Goal: Check status: Check status

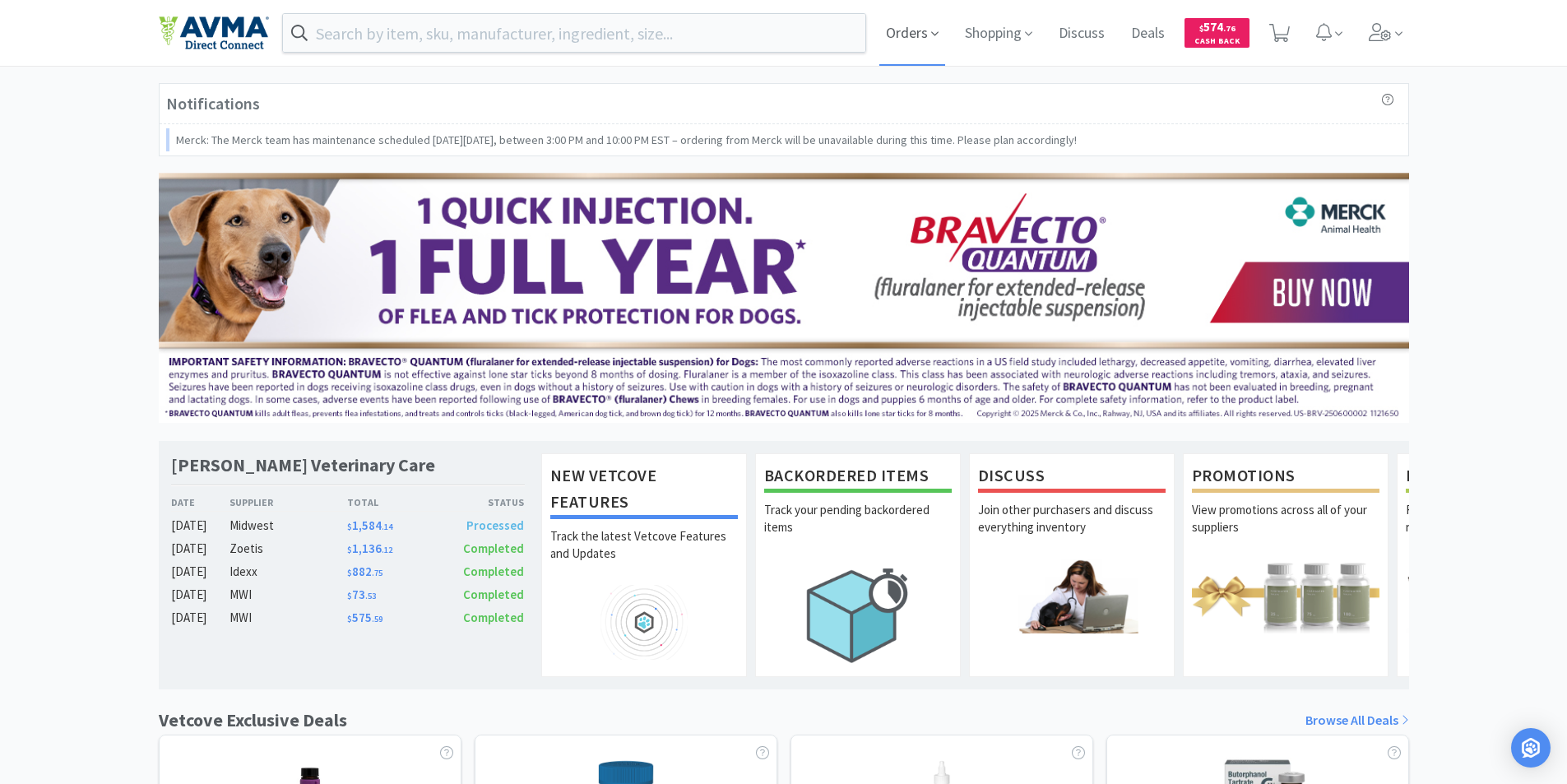
click at [900, 35] on span "Orders" at bounding box center [912, 33] width 66 height 66
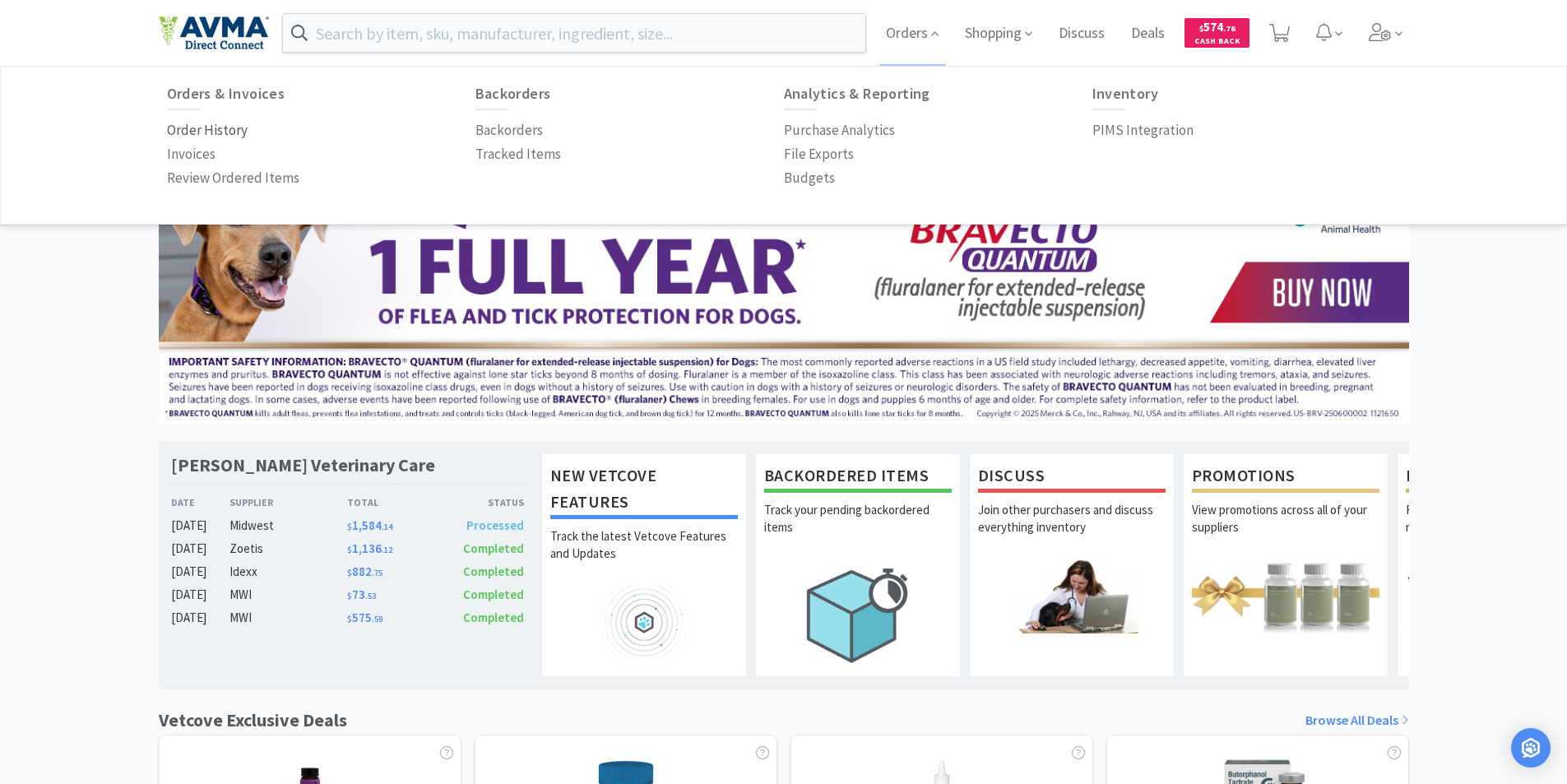
click at [201, 130] on p "Order History" at bounding box center [207, 130] width 81 height 22
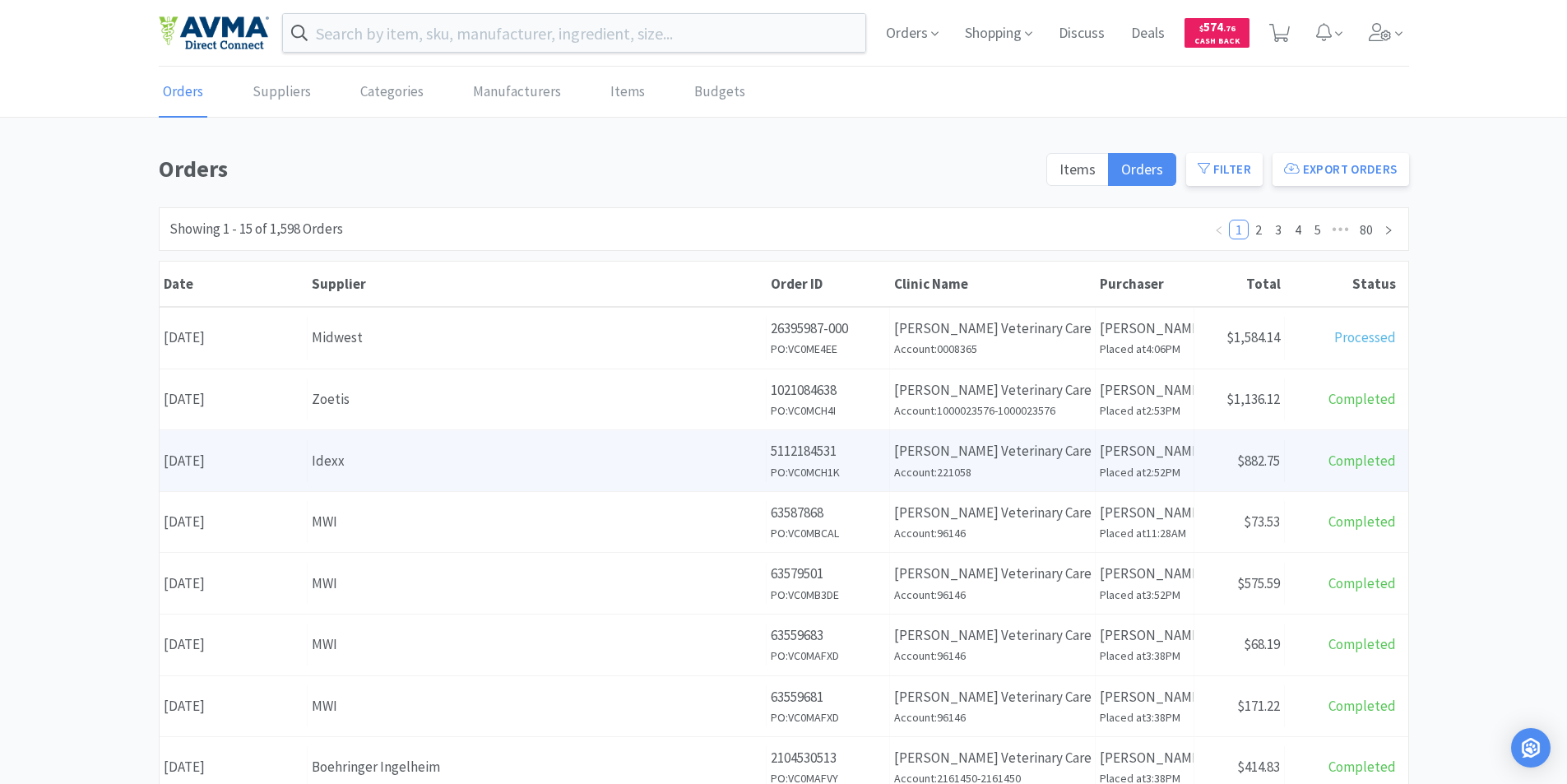
scroll to position [82, 0]
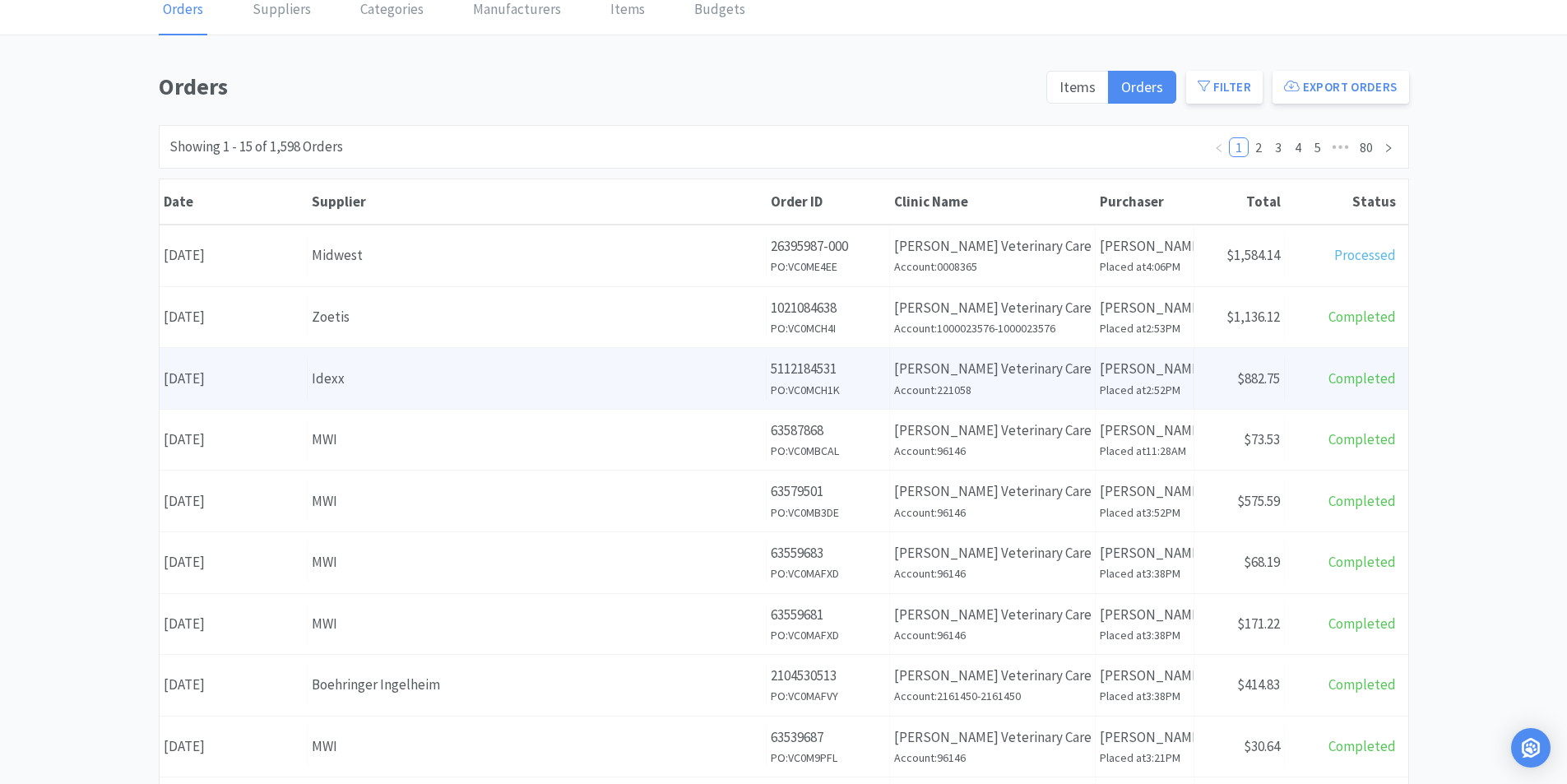
click at [229, 380] on div "Date September 15th, 2025" at bounding box center [234, 378] width 148 height 42
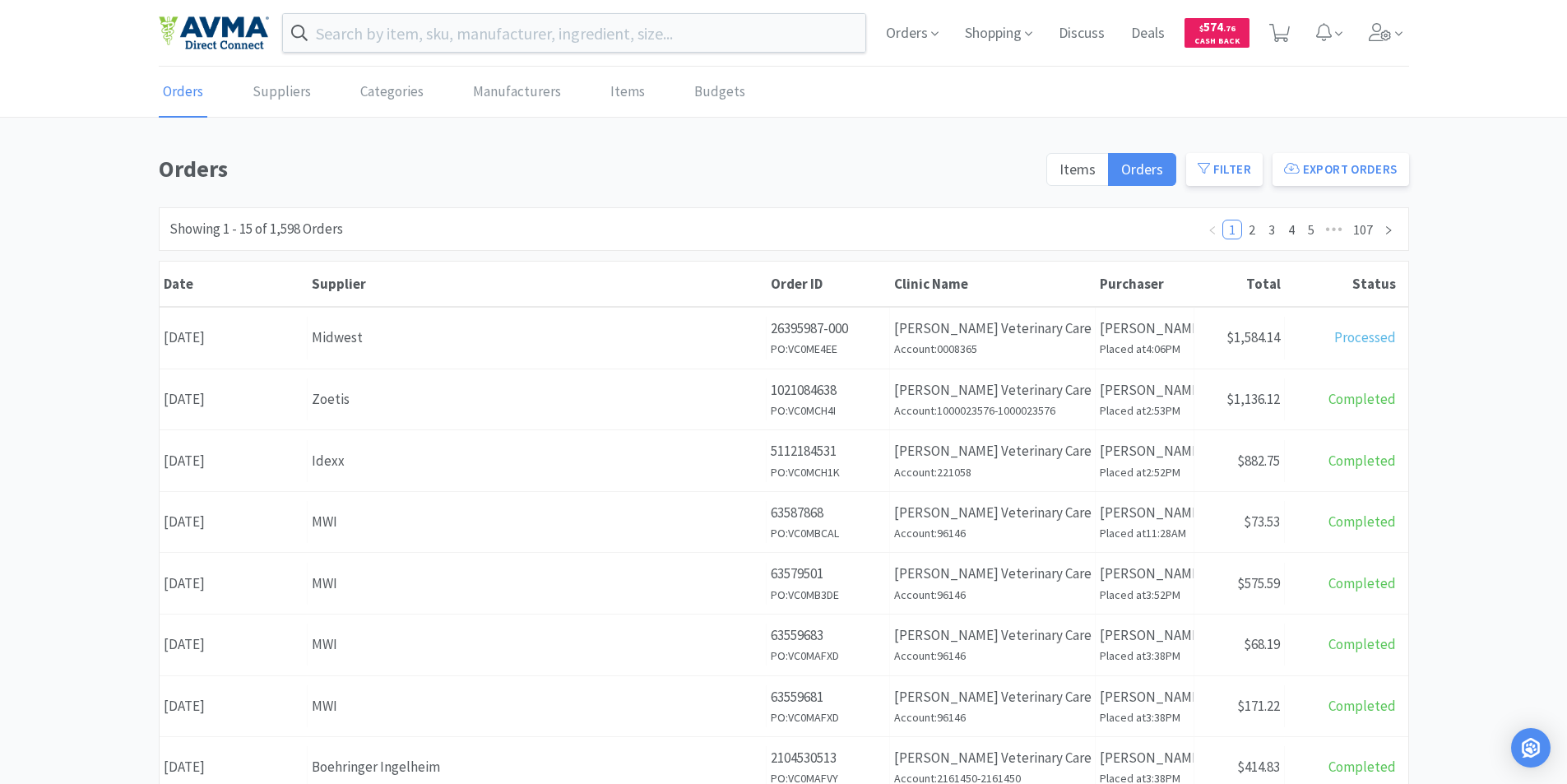
scroll to position [82, 0]
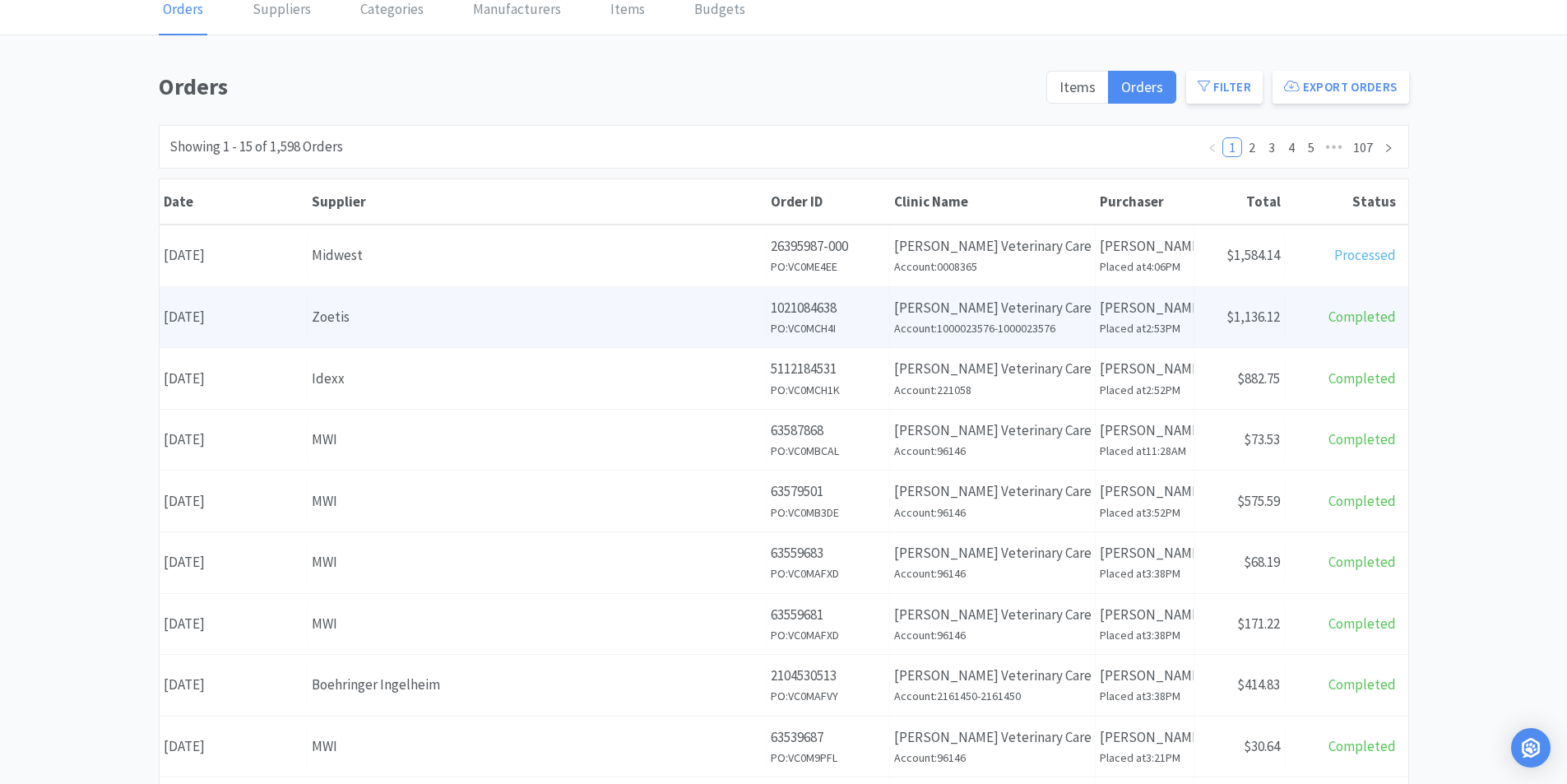
click at [267, 319] on div "Date September 15th, 2025" at bounding box center [234, 317] width 148 height 42
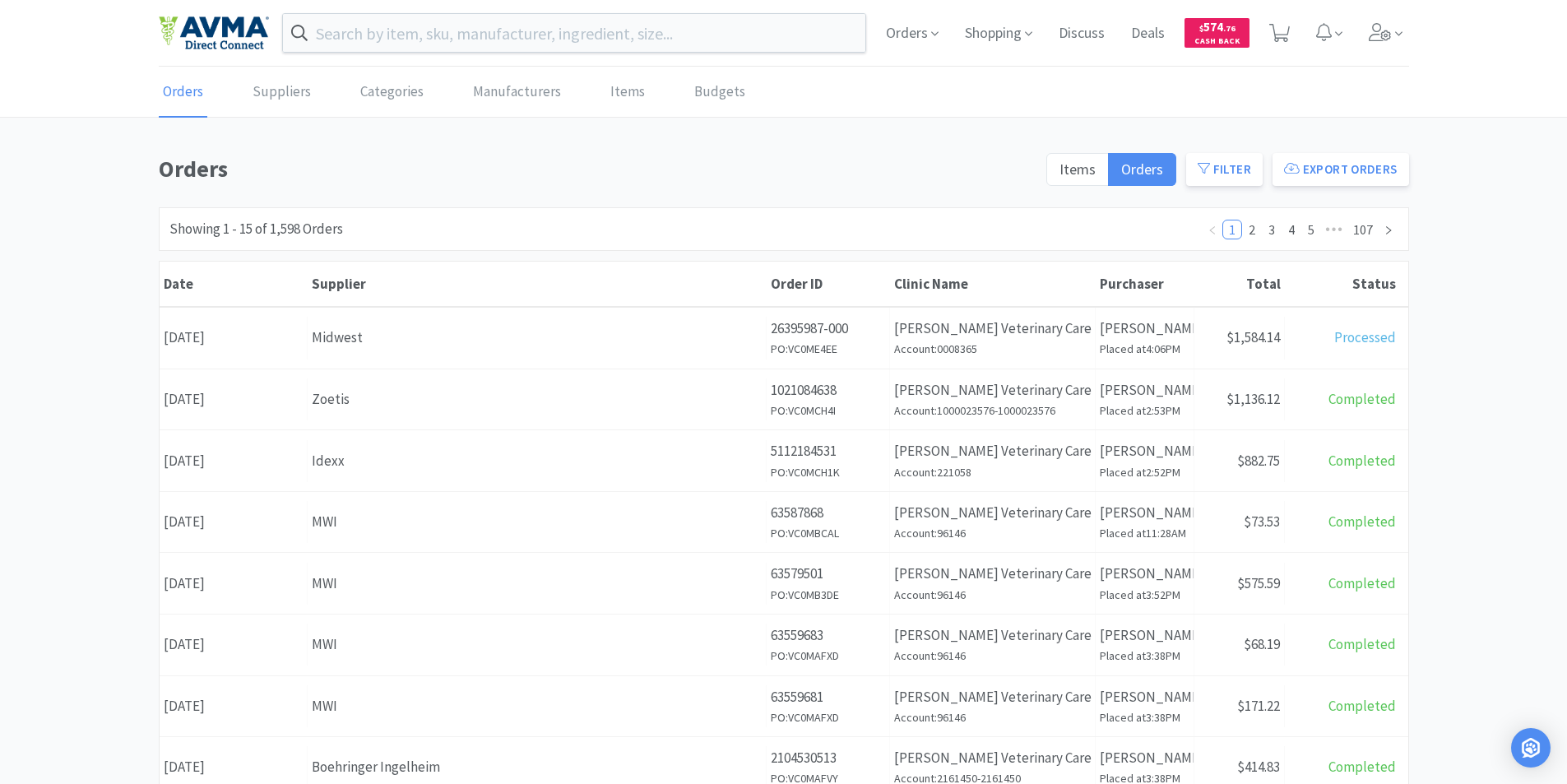
scroll to position [82, 0]
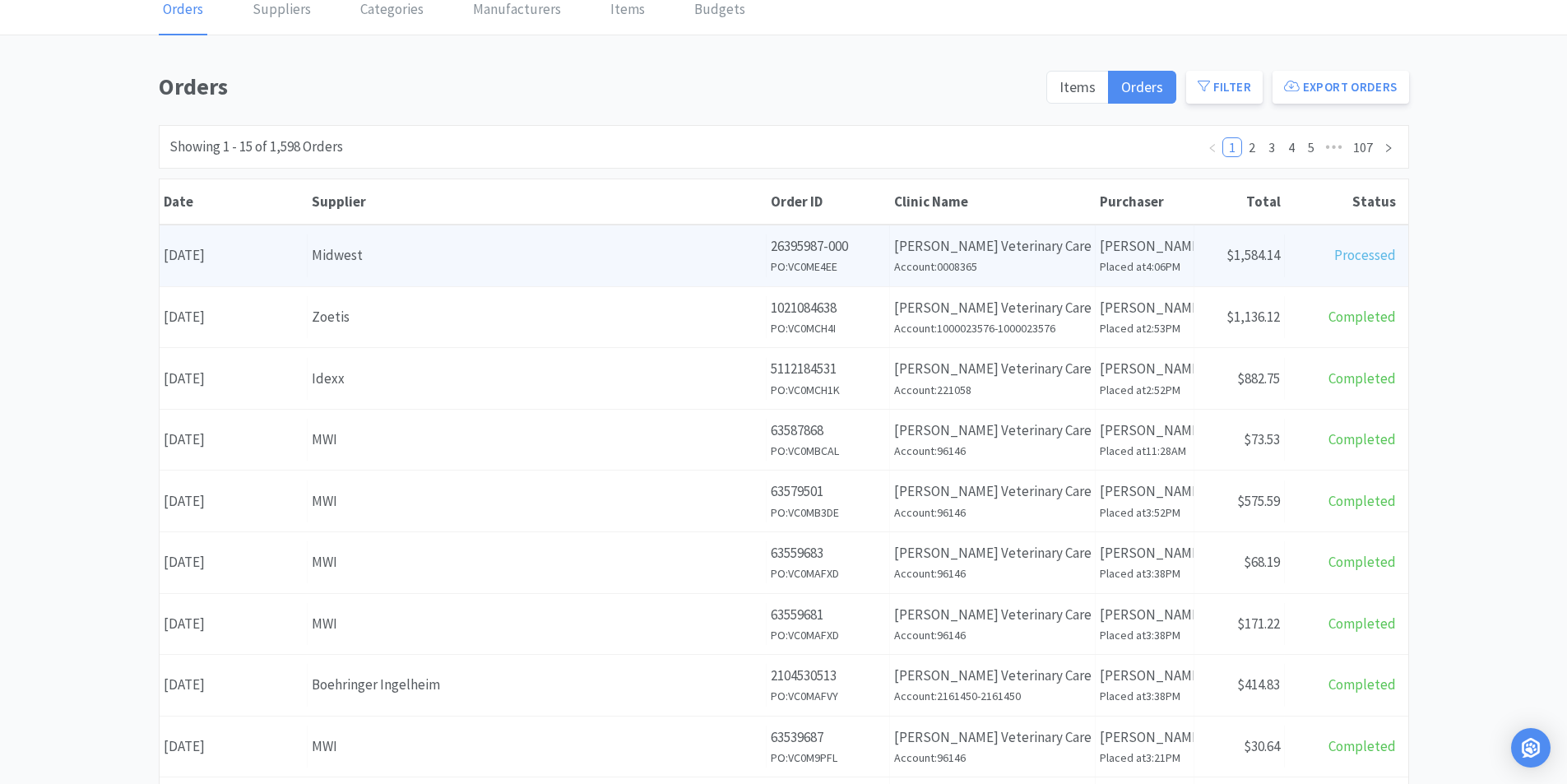
click at [281, 251] on div "Date September 17th, 2025" at bounding box center [234, 255] width 148 height 42
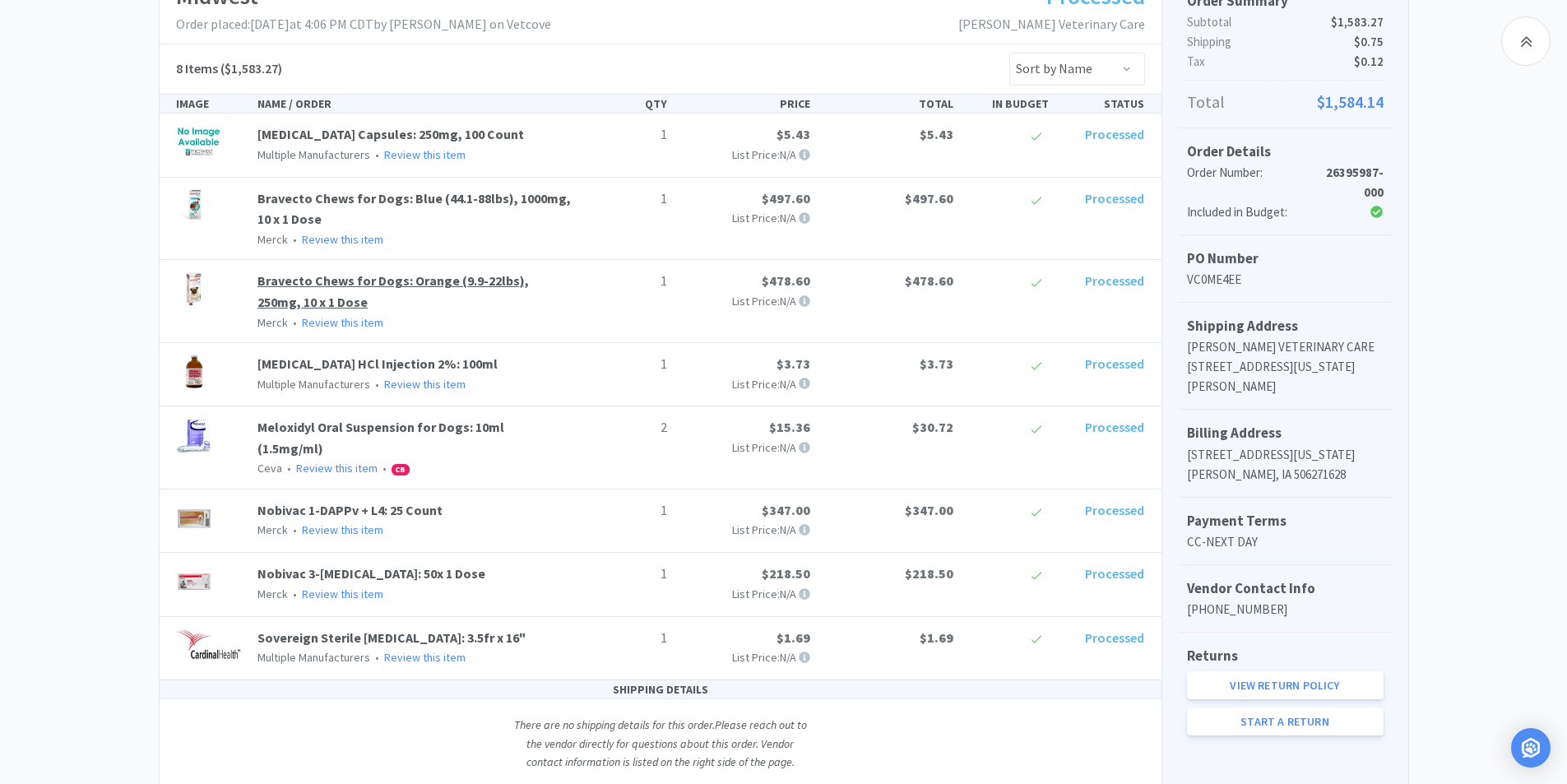
scroll to position [329, 0]
